Goal: Information Seeking & Learning: Learn about a topic

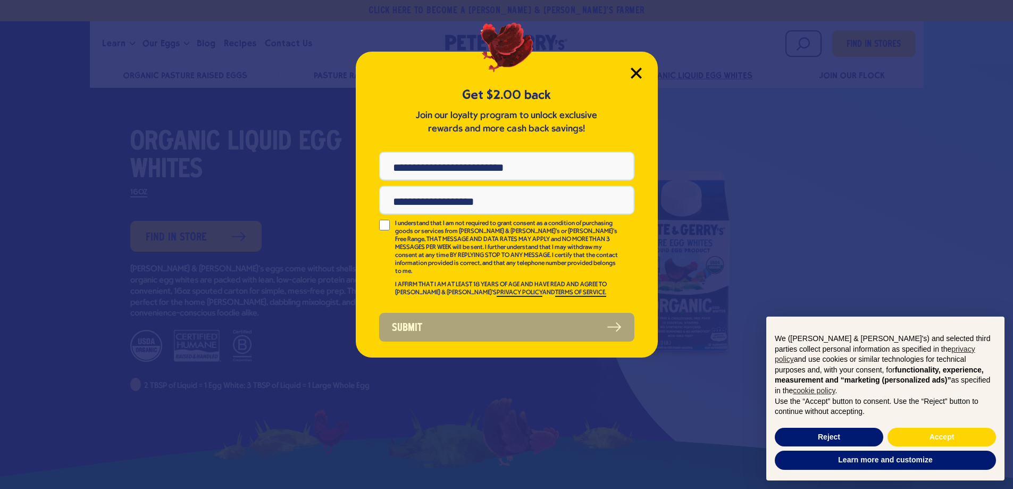
click at [633, 70] on icon "Close Modal" at bounding box center [636, 73] width 10 height 10
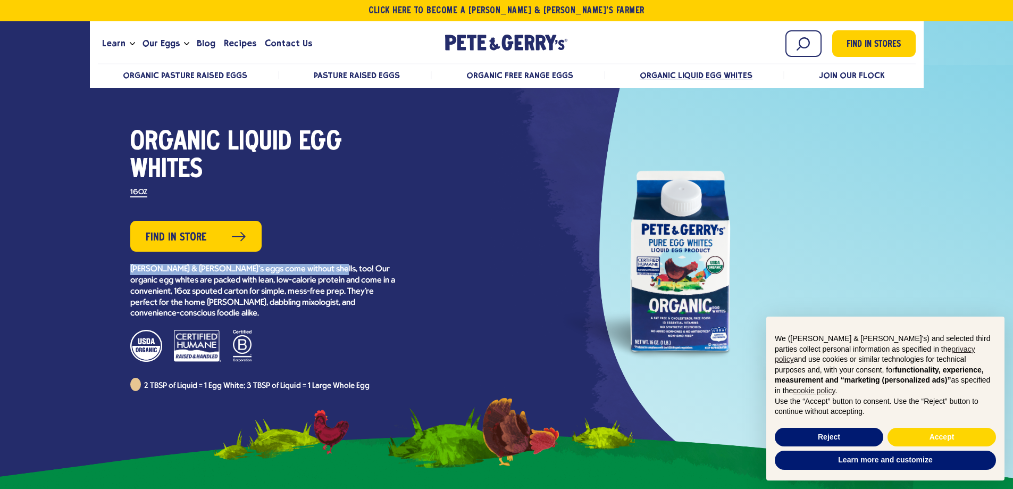
drag, startPoint x: 129, startPoint y: 268, endPoint x: 327, endPoint y: 270, distance: 197.9
click at [329, 269] on div "Organic Liquid Egg Whites Variants 16OZ Find in Store" at bounding box center [263, 260] width 348 height 262
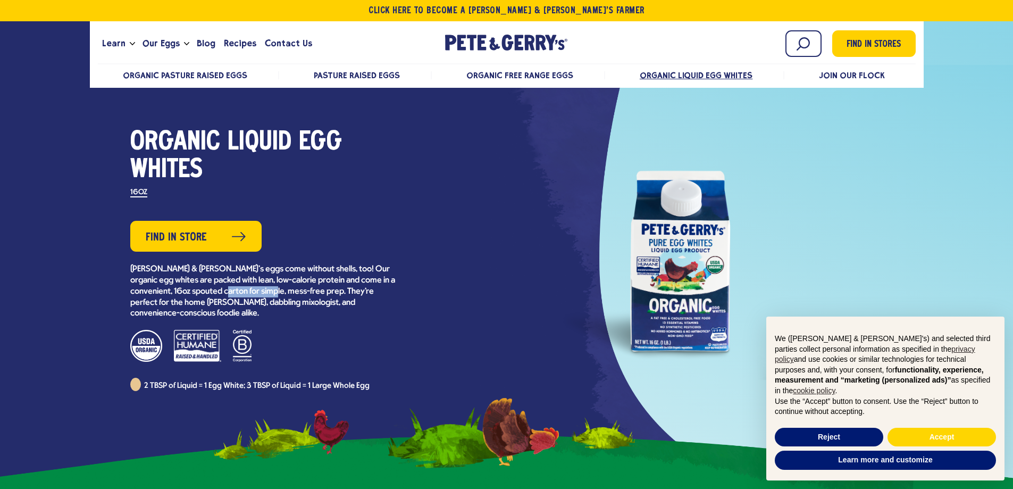
drag, startPoint x: 226, startPoint y: 290, endPoint x: 278, endPoint y: 294, distance: 51.7
click at [278, 294] on p "[PERSON_NAME] & [PERSON_NAME]’s eggs come without shells, too! Our organic egg …" at bounding box center [263, 291] width 266 height 55
drag, startPoint x: 204, startPoint y: 372, endPoint x: 235, endPoint y: 373, distance: 30.9
click at [235, 382] on span "2 TBSP of Liquid = 1 Egg White; 3 TBSP of Liquid = 1 Large Whole Egg" at bounding box center [257, 386] width 226 height 8
drag, startPoint x: 246, startPoint y: 373, endPoint x: 377, endPoint y: 355, distance: 132.1
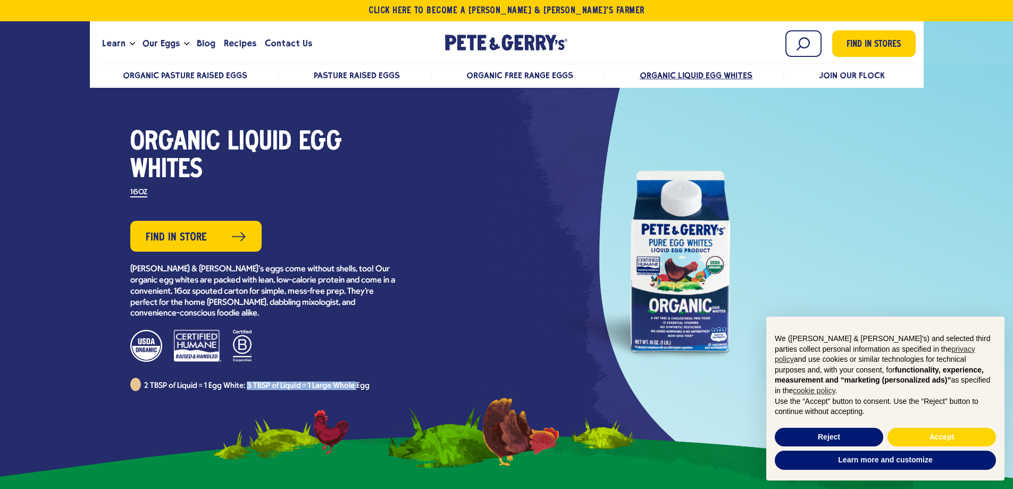
click at [356, 363] on div "Organic Liquid Egg Whites Variants 16OZ Find in Store" at bounding box center [263, 260] width 266 height 262
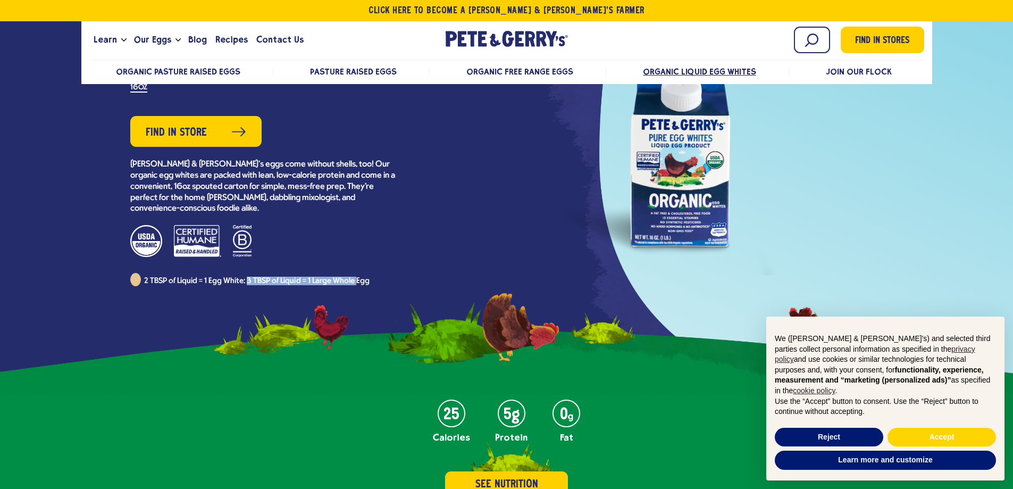
scroll to position [266, 0]
